Goal: Find specific page/section: Find specific page/section

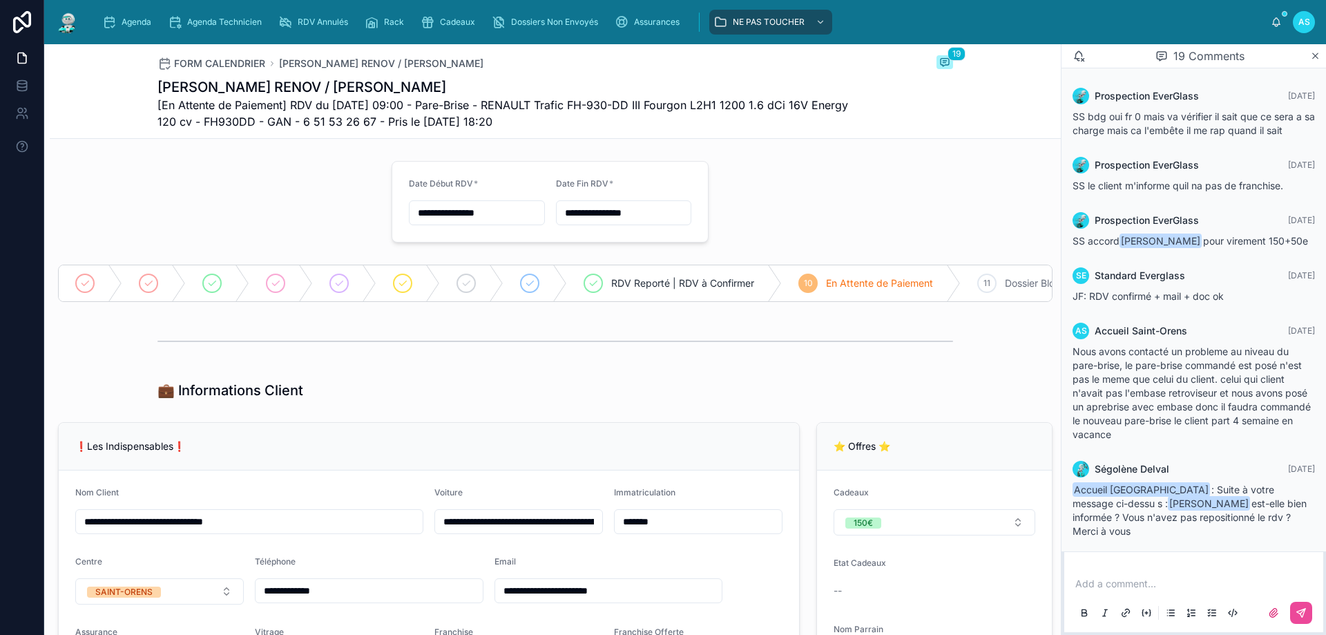
scroll to position [1482, 0]
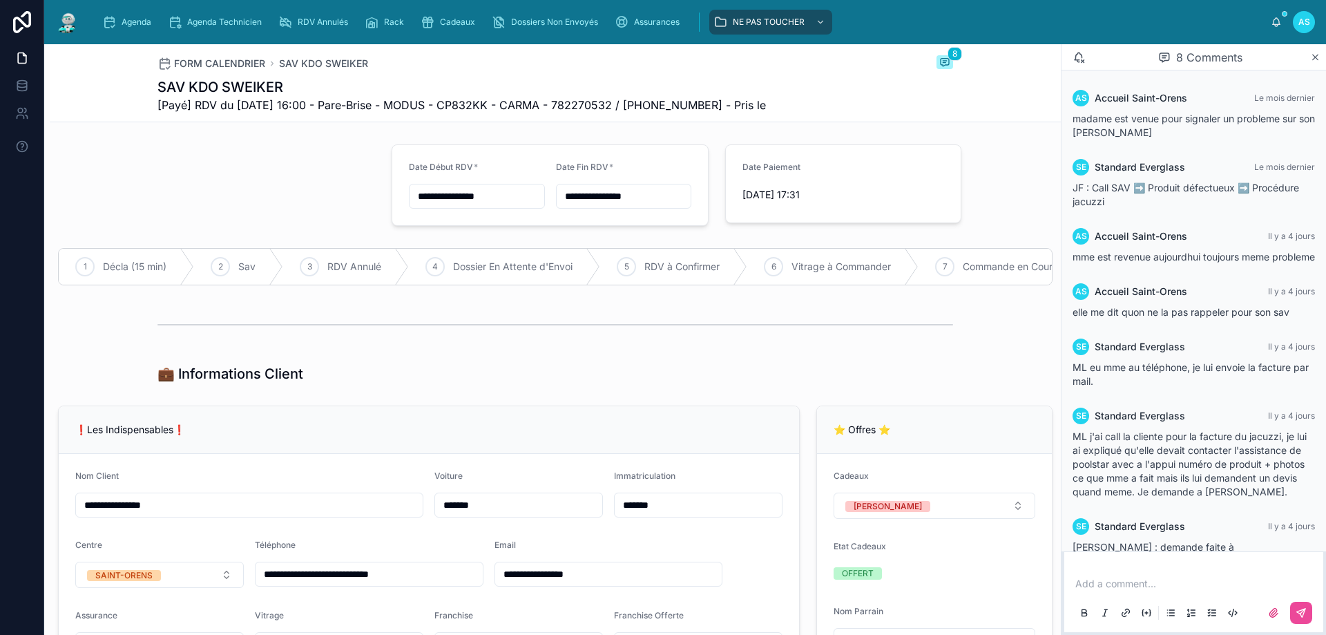
scroll to position [119, 0]
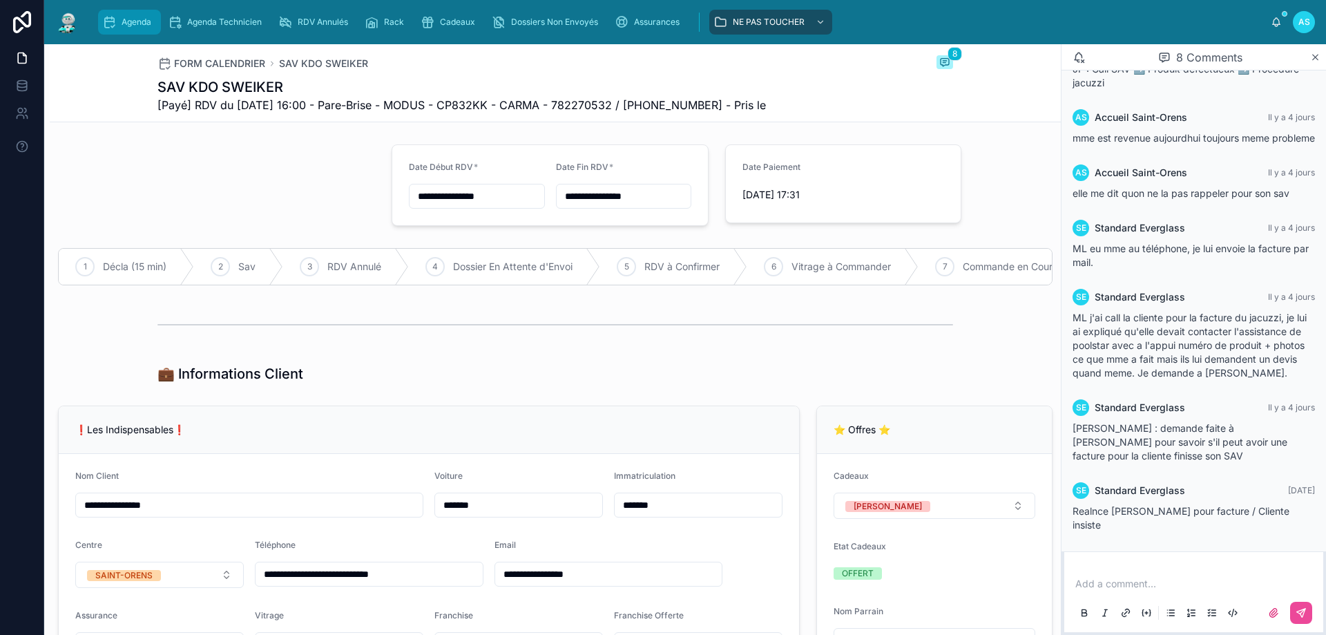
click at [142, 23] on span "Agenda" at bounding box center [137, 22] width 30 height 11
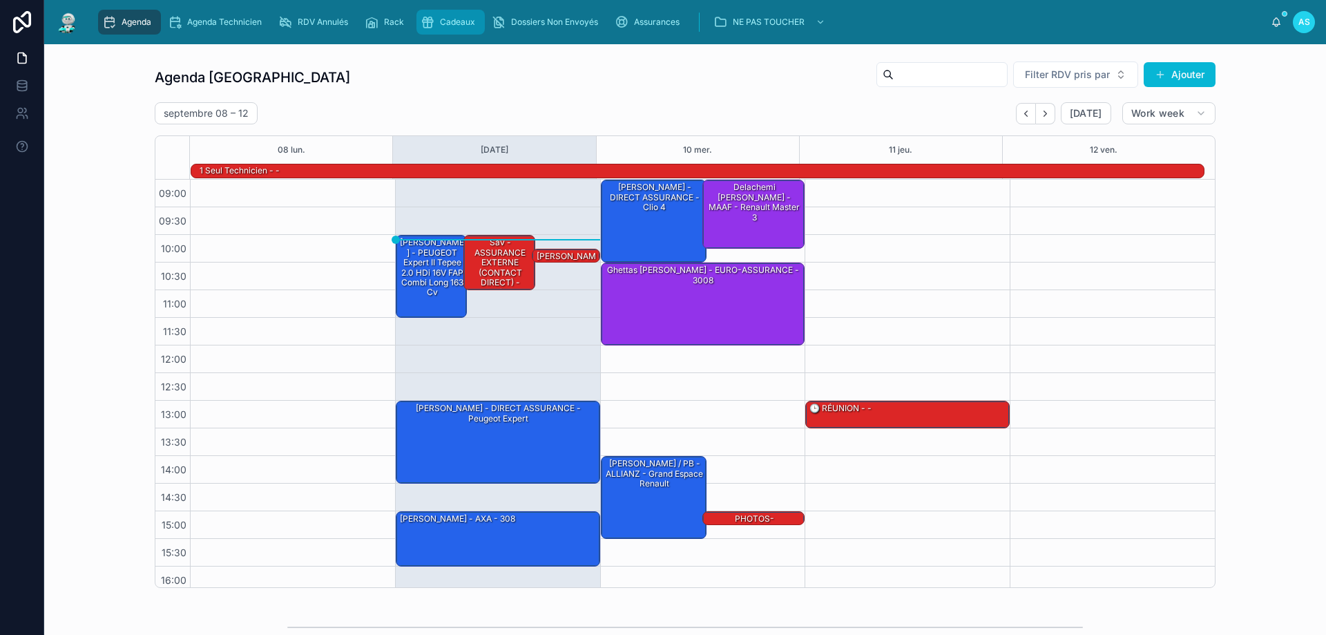
click at [466, 28] on div "Cadeaux" at bounding box center [451, 22] width 60 height 22
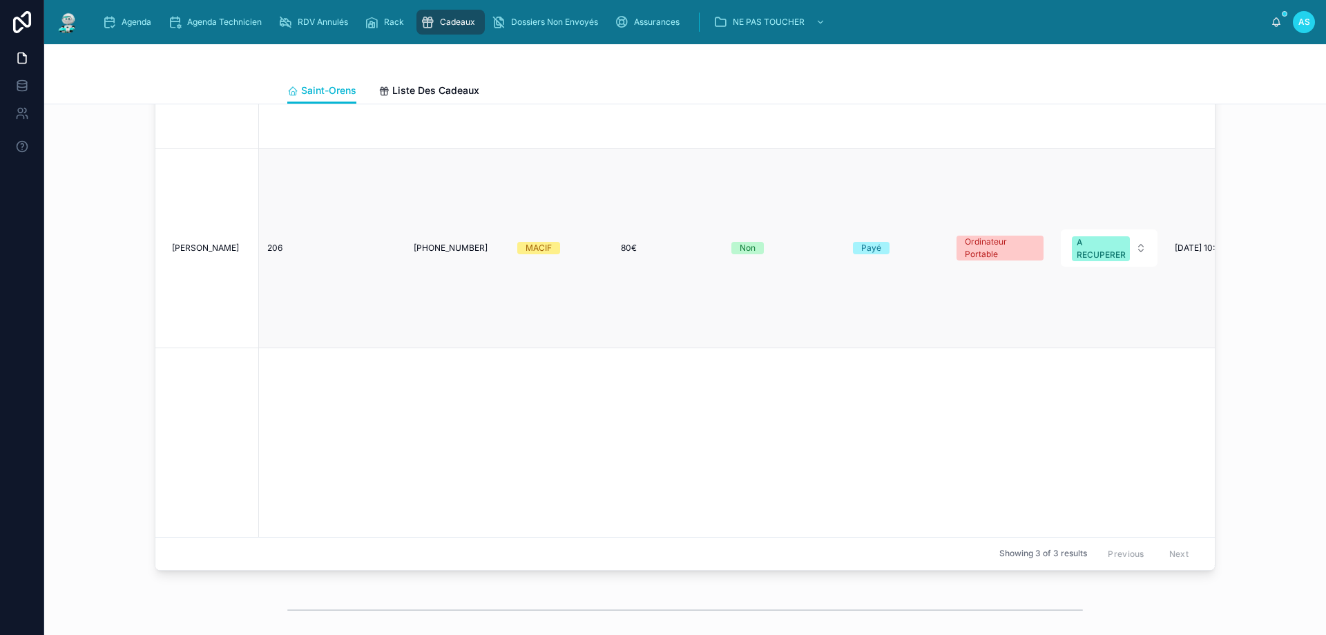
scroll to position [345, 0]
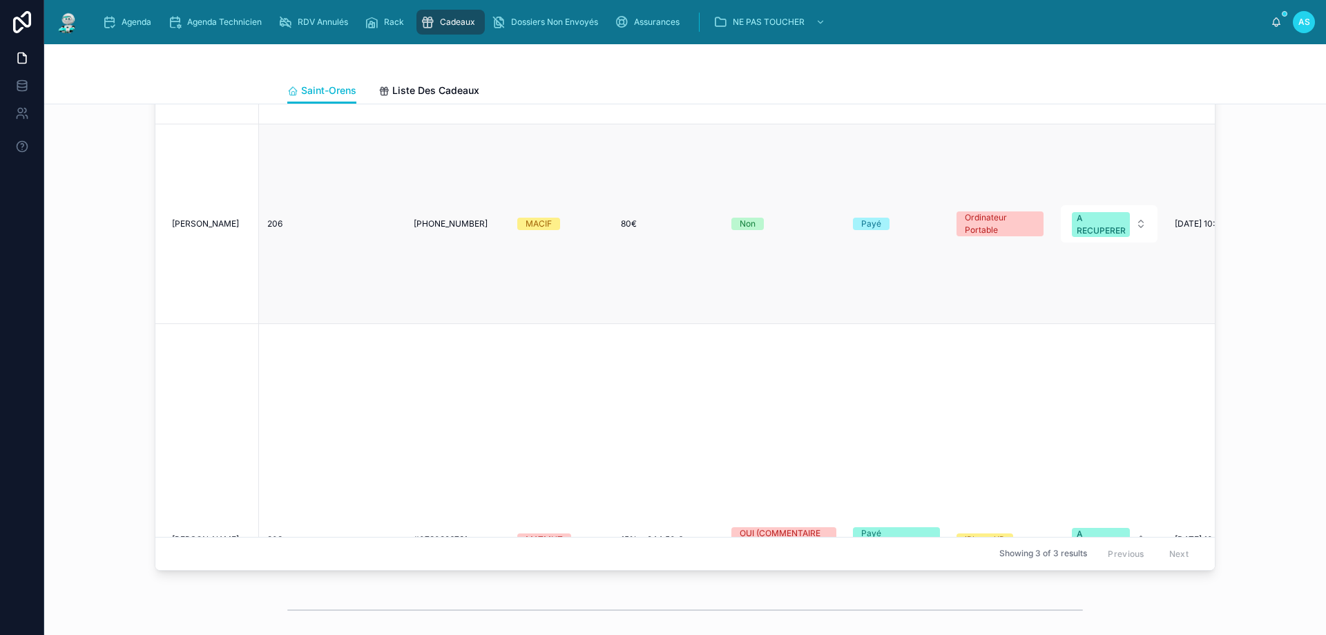
click at [198, 218] on span "[PERSON_NAME]" at bounding box center [205, 223] width 67 height 11
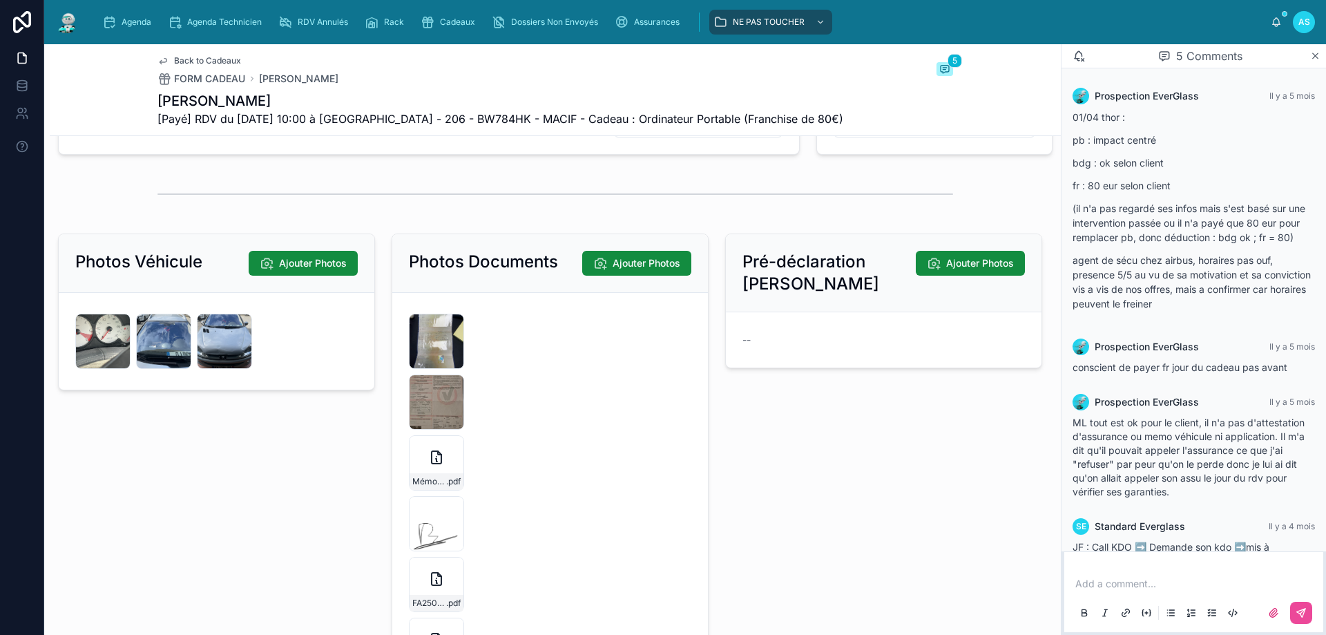
scroll to position [2647, 0]
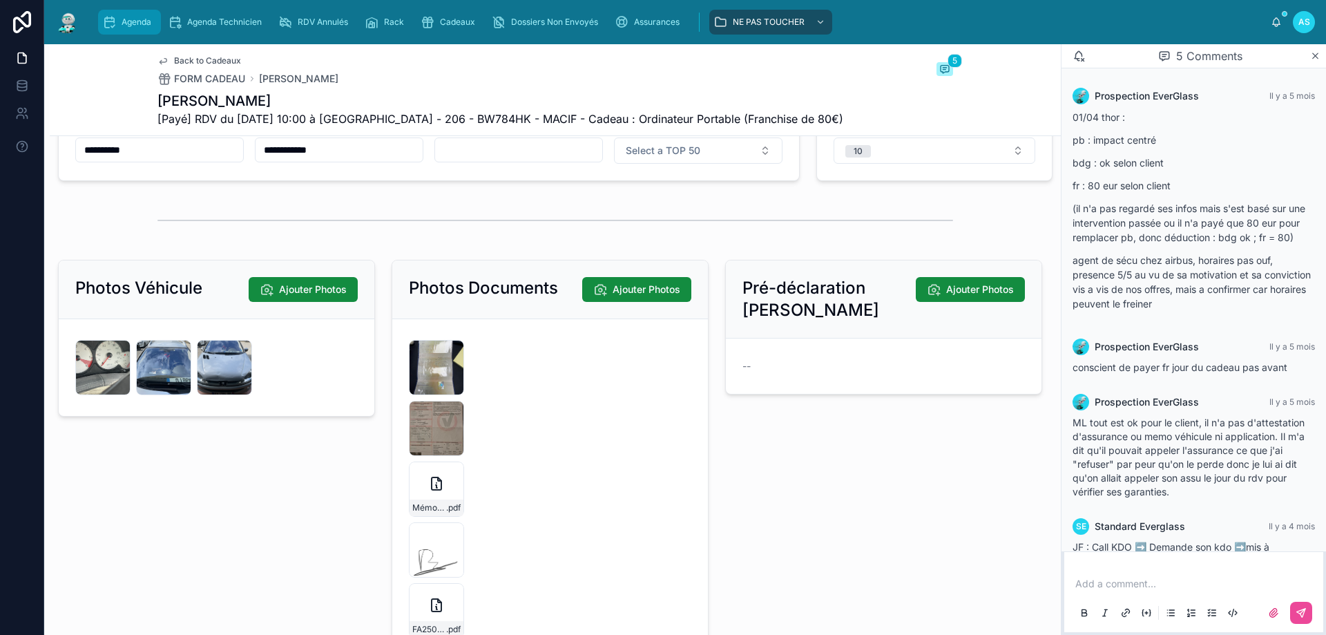
click at [123, 27] on span "Agenda" at bounding box center [137, 22] width 30 height 11
